Goal: Information Seeking & Learning: Learn about a topic

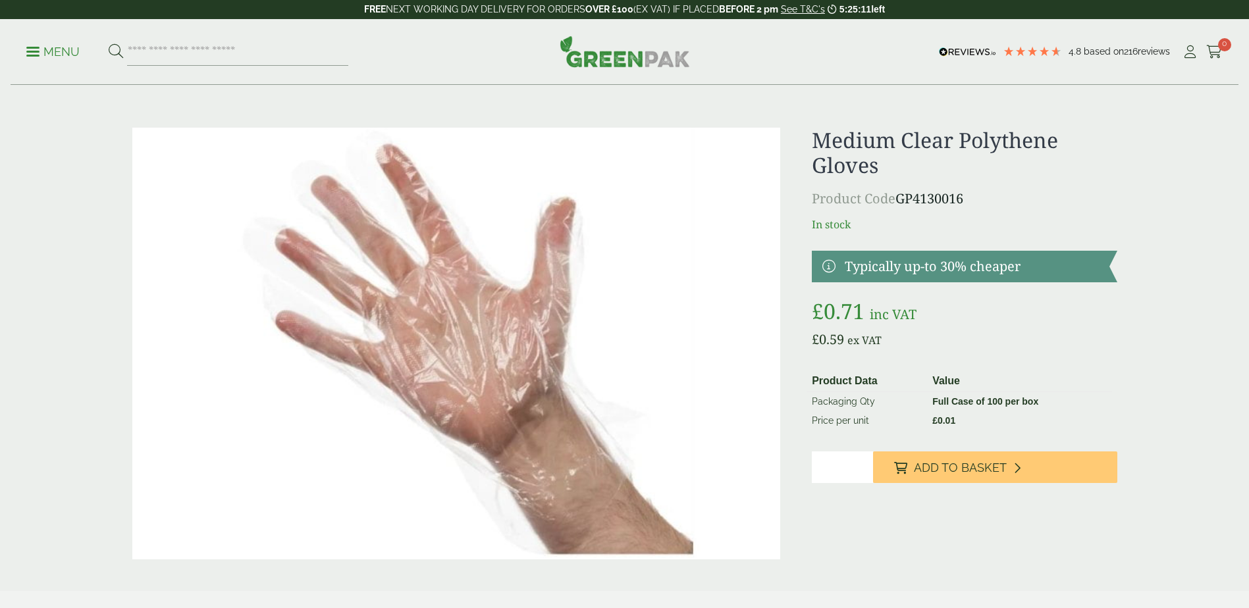
drag, startPoint x: 0, startPoint y: 0, endPoint x: 33, endPoint y: 55, distance: 63.8
click at [33, 55] on link "Menu" at bounding box center [52, 50] width 53 height 13
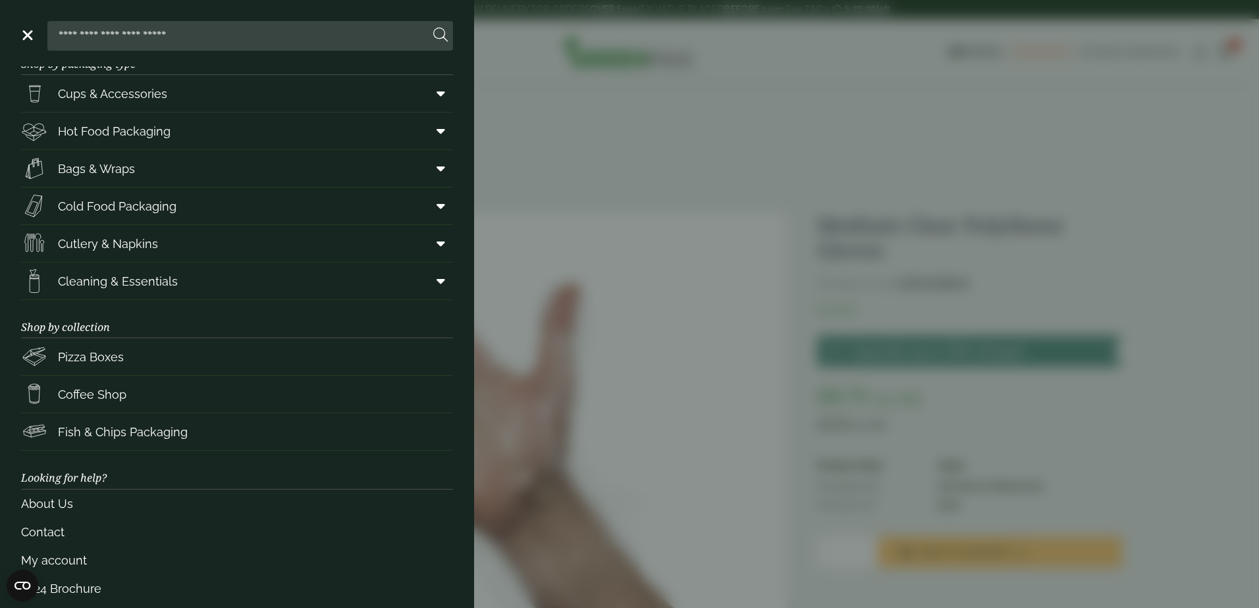
scroll to position [45, 0]
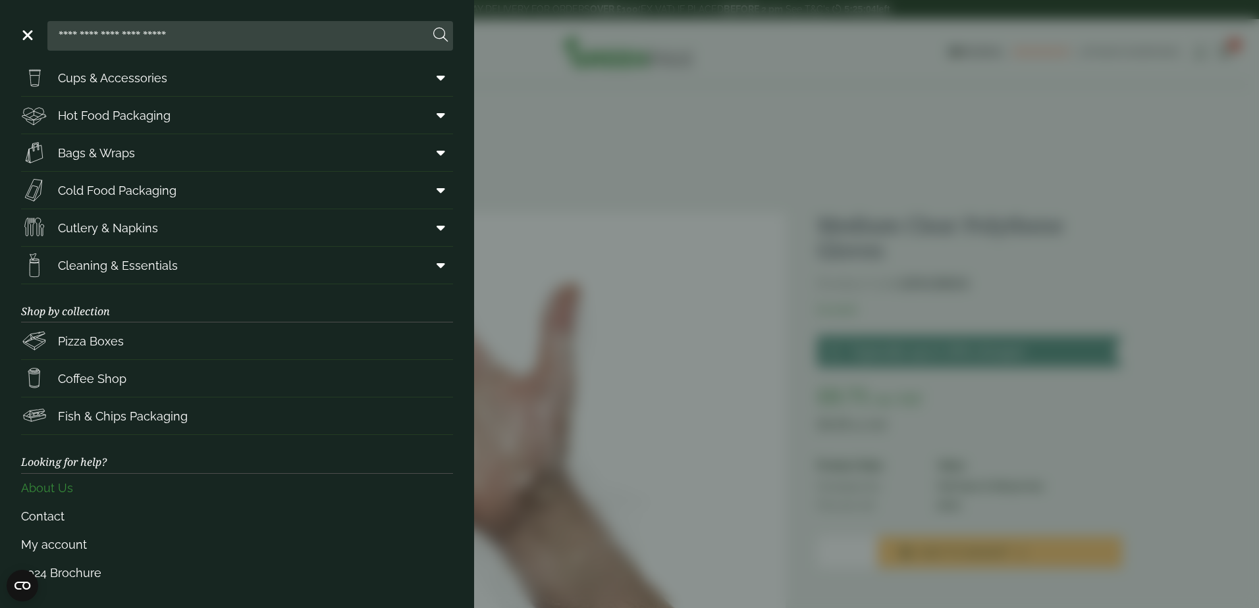
click at [52, 491] on link "About Us" at bounding box center [237, 488] width 432 height 28
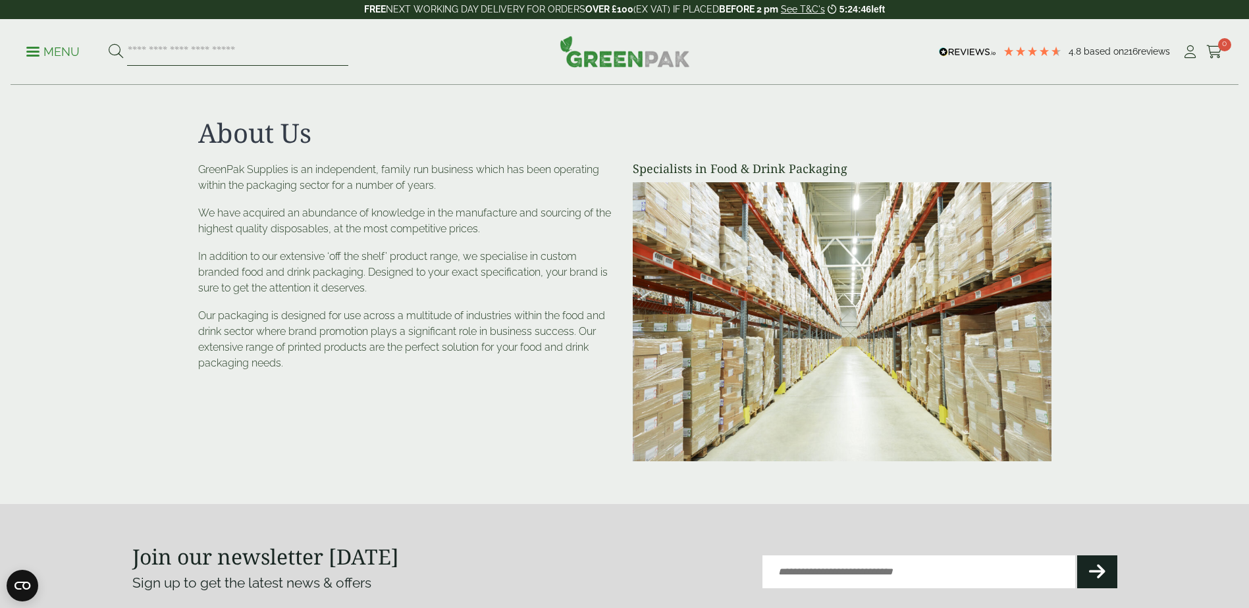
click at [249, 45] on input "search" at bounding box center [237, 52] width 221 height 28
type input "***"
click at [109, 43] on button at bounding box center [116, 51] width 14 height 17
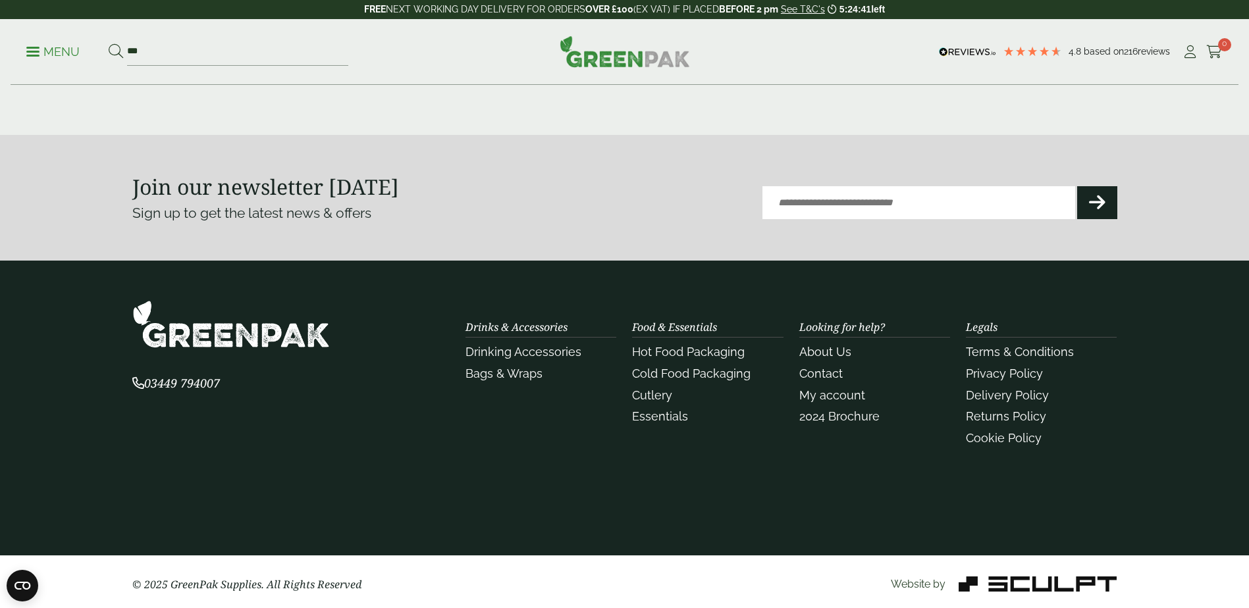
scroll to position [344, 0]
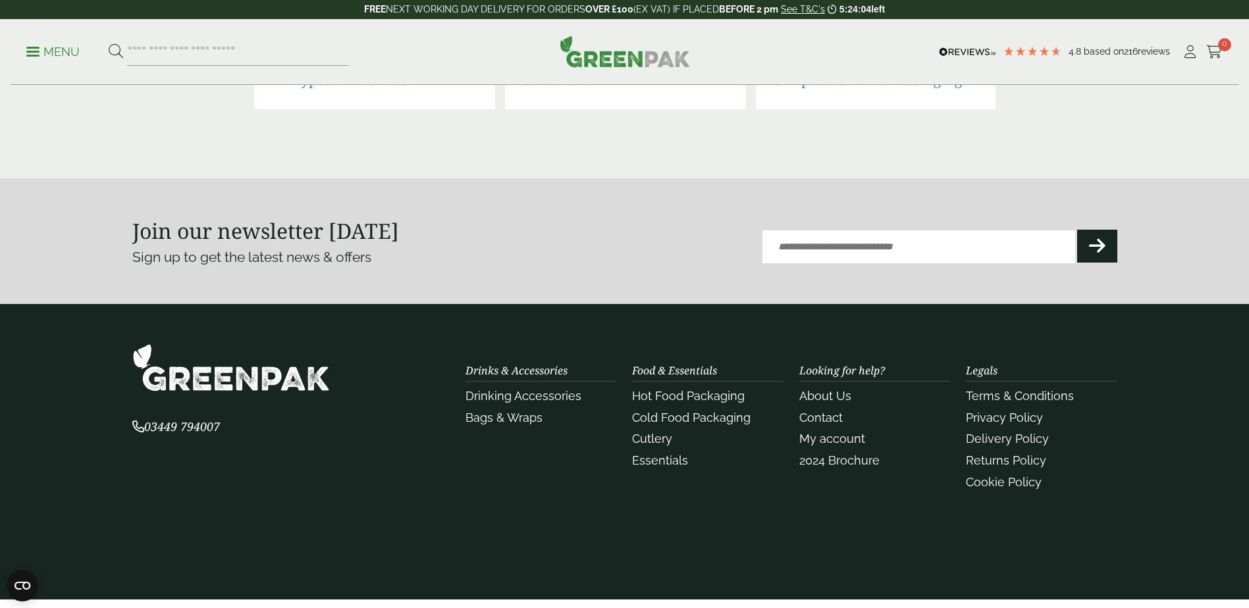
scroll to position [2767, 0]
